Goal: Navigation & Orientation: Find specific page/section

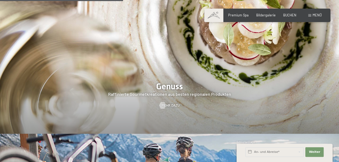
scroll to position [724, 0]
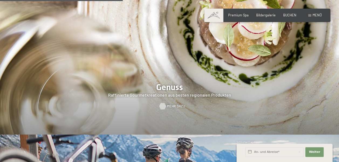
click at [173, 104] on span "Mehr dazu" at bounding box center [176, 106] width 18 height 5
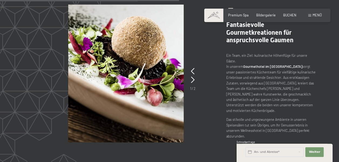
scroll to position [833, 0]
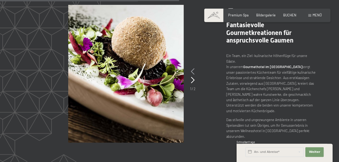
click at [192, 72] on icon at bounding box center [193, 72] width 4 height 6
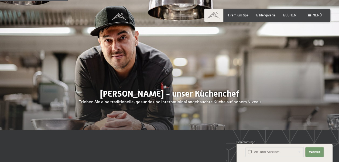
scroll to position [319, 0]
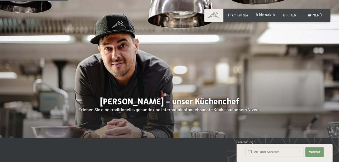
click at [264, 15] on span "Bildergalerie" at bounding box center [265, 14] width 19 height 4
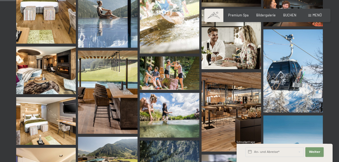
scroll to position [201, 0]
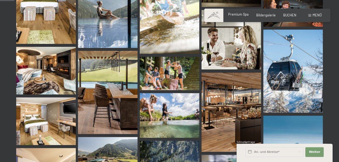
click at [235, 15] on span "Premium Spa" at bounding box center [238, 14] width 21 height 4
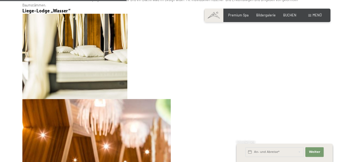
scroll to position [1692, 0]
